Goal: Check status: Check status

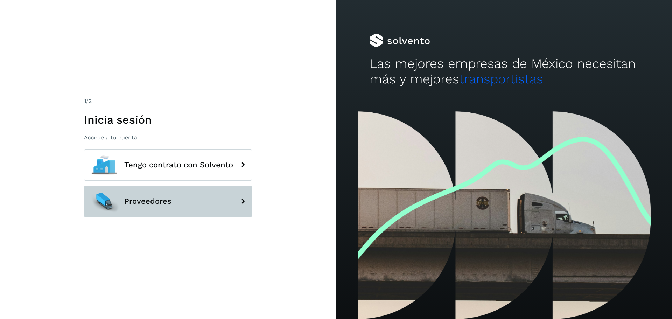
click at [139, 200] on span "Proveedores" at bounding box center [147, 201] width 47 height 8
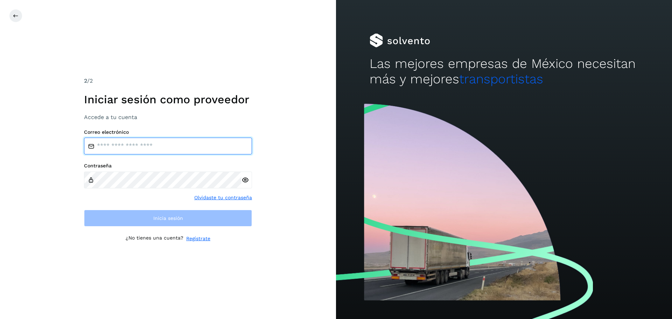
click at [119, 150] on input "email" at bounding box center [168, 145] width 168 height 17
type input "**********"
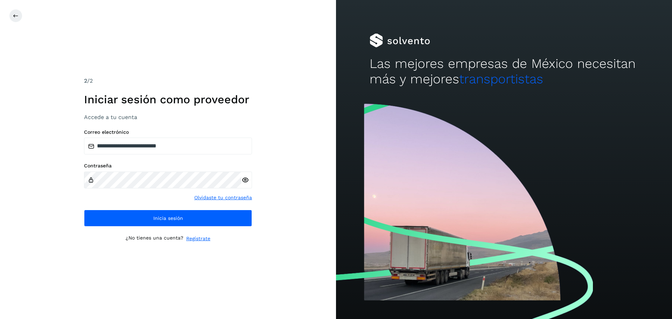
click at [245, 179] on icon at bounding box center [244, 179] width 7 height 7
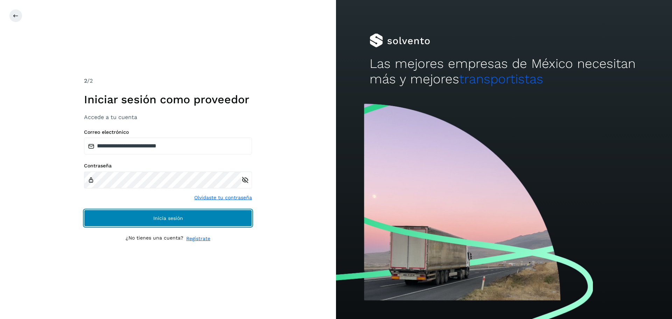
click at [164, 218] on span "Inicia sesión" at bounding box center [168, 218] width 30 height 5
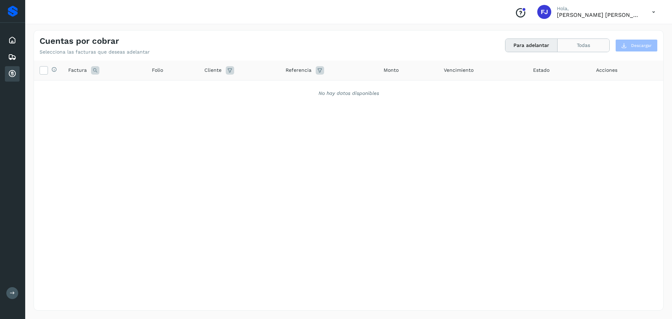
click at [592, 47] on button "Todas" at bounding box center [583, 45] width 52 height 13
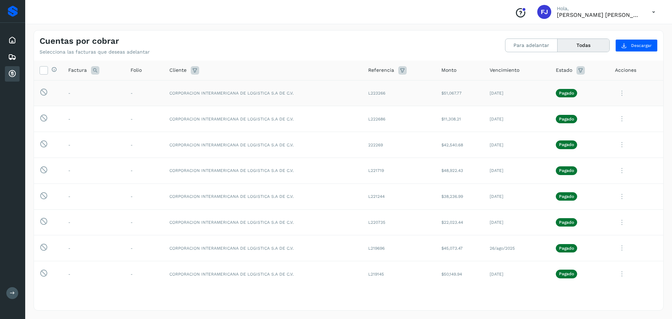
click at [618, 92] on icon at bounding box center [622, 93] width 14 height 14
click at [598, 111] on button "Ver Detalle" at bounding box center [615, 110] width 83 height 14
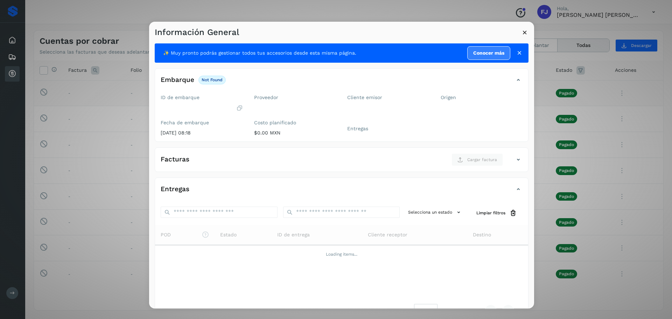
click at [522, 32] on icon at bounding box center [524, 32] width 7 height 7
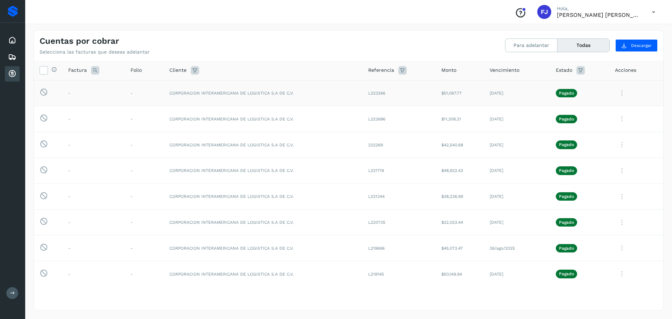
click at [616, 93] on icon at bounding box center [622, 93] width 14 height 14
click at [587, 153] on button "CEP" at bounding box center [615, 150] width 83 height 13
click at [615, 91] on icon at bounding box center [622, 93] width 14 height 14
click at [579, 111] on icon at bounding box center [582, 110] width 7 height 7
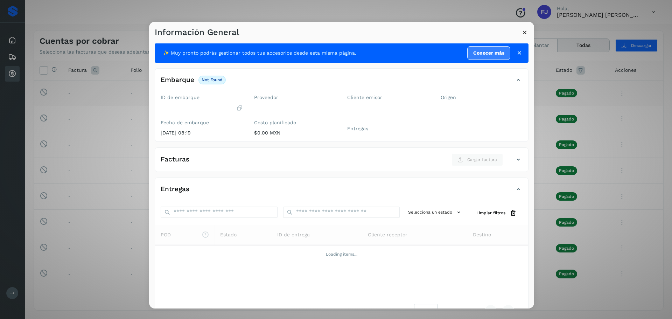
click at [523, 32] on icon at bounding box center [524, 32] width 7 height 7
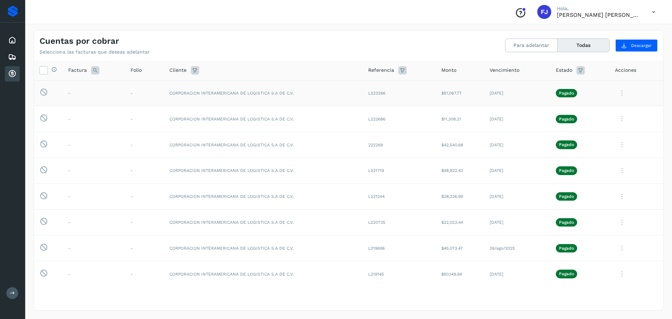
click at [617, 92] on icon at bounding box center [622, 93] width 14 height 14
click at [653, 12] on div at bounding box center [336, 159] width 672 height 319
click at [653, 11] on icon at bounding box center [653, 12] width 14 height 14
click at [590, 30] on div "Cerrar sesión" at bounding box center [618, 31] width 83 height 13
